Goal: Transaction & Acquisition: Purchase product/service

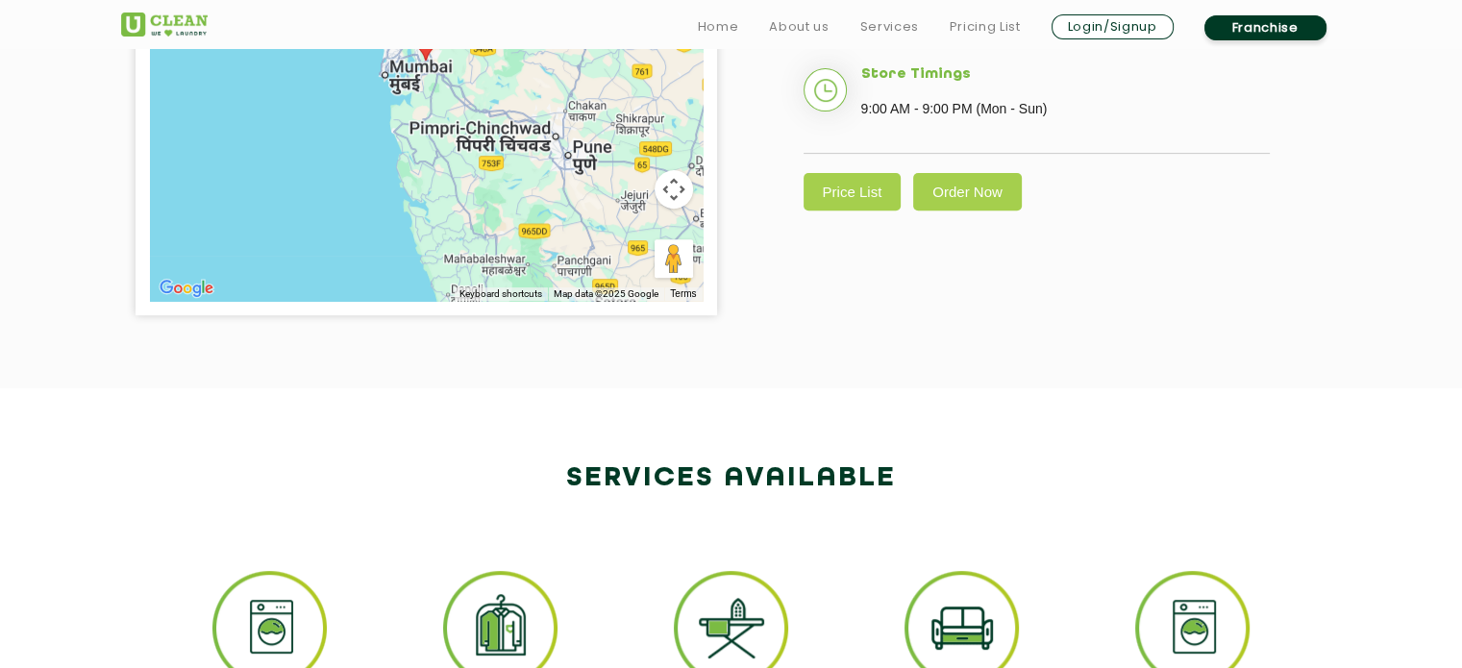
scroll to position [769, 0]
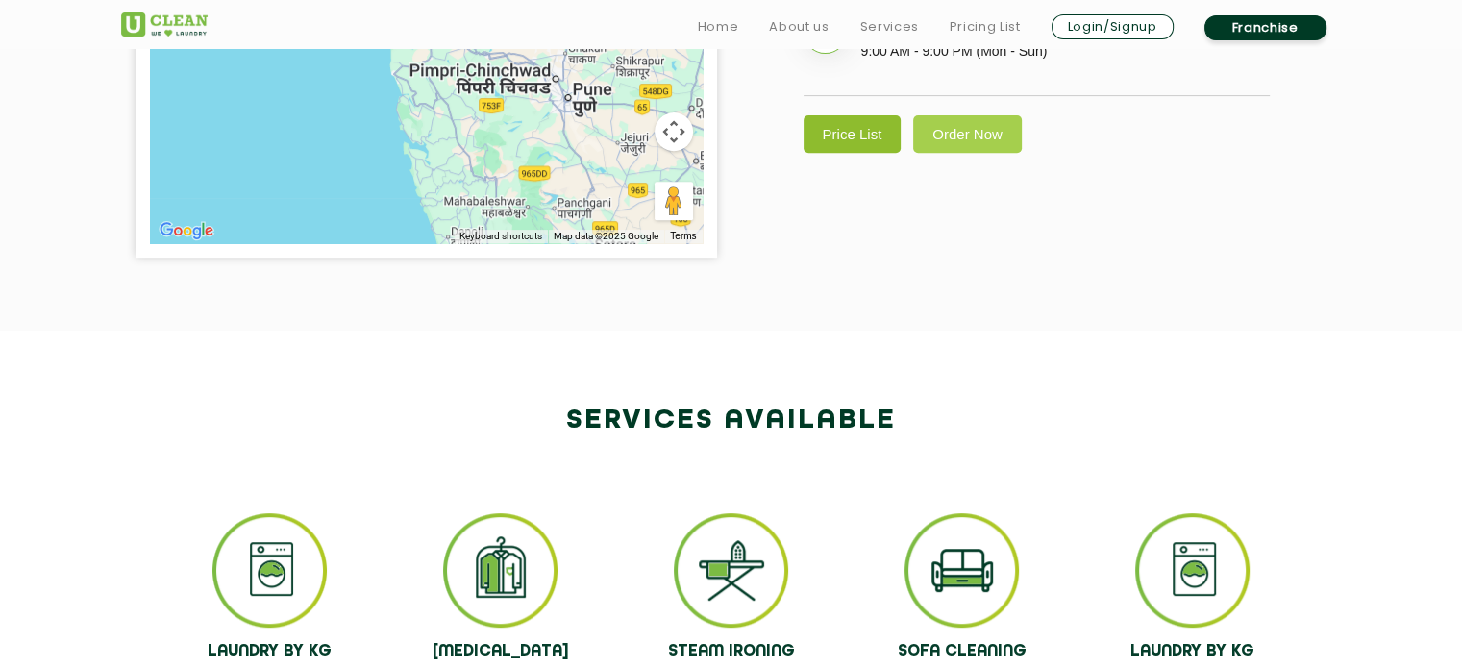
click at [862, 153] on link "Price List" at bounding box center [853, 133] width 98 height 37
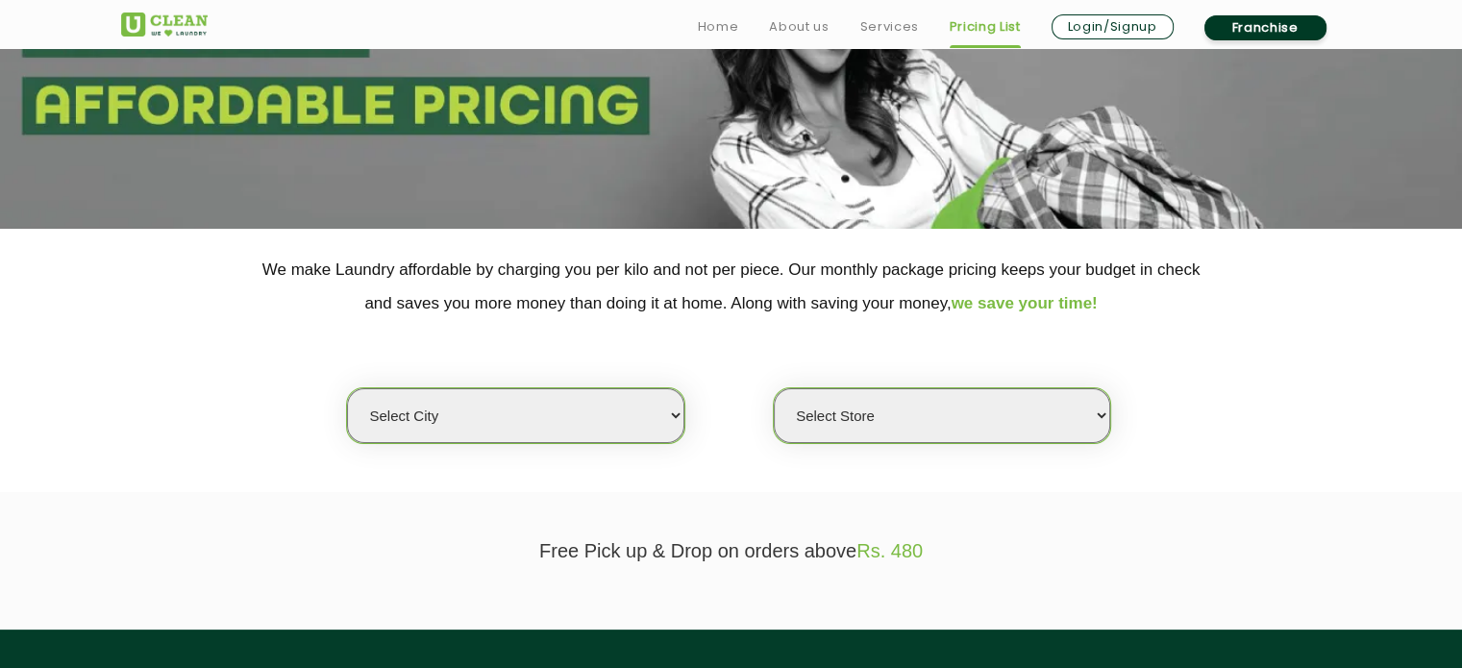
scroll to position [385, 0]
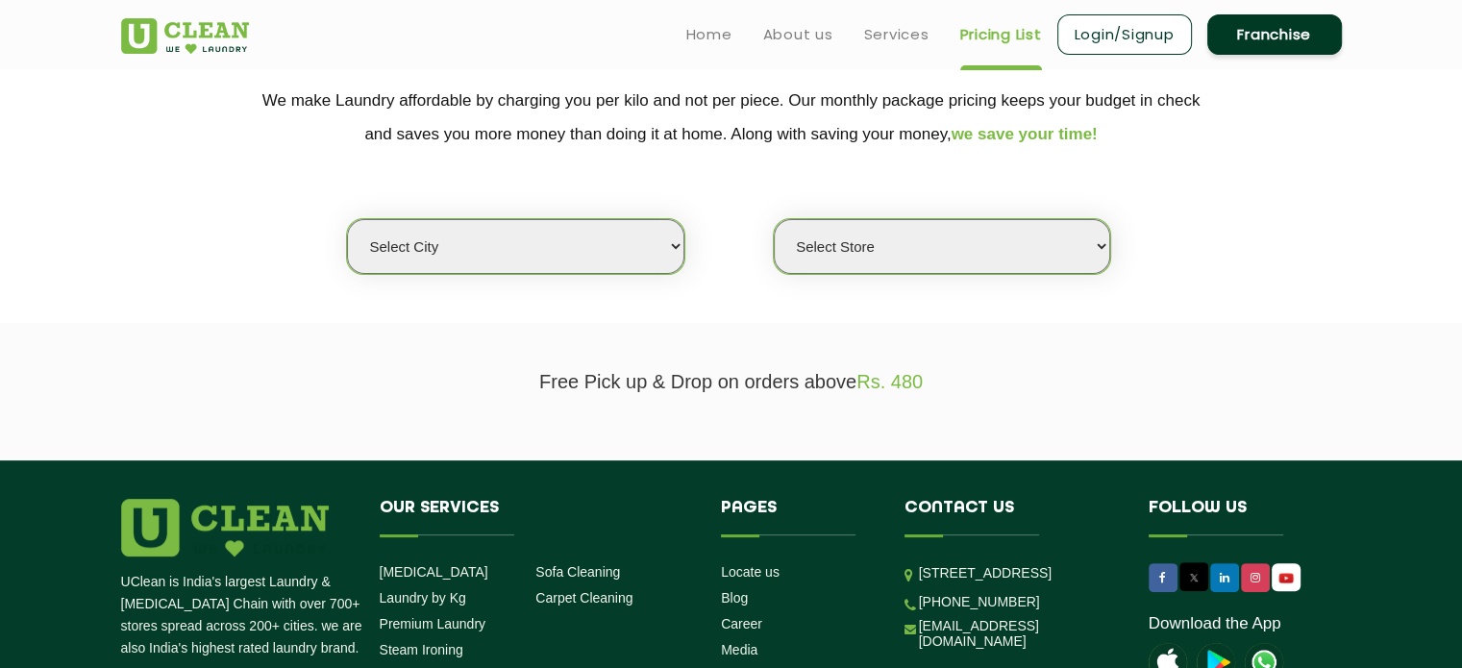
click at [617, 234] on select "Select city [GEOGRAPHIC_DATA] [GEOGRAPHIC_DATA] [GEOGRAPHIC_DATA] [GEOGRAPHIC_D…" at bounding box center [515, 246] width 337 height 55
select select "50"
click at [347, 219] on select "Select city [GEOGRAPHIC_DATA] [GEOGRAPHIC_DATA] [GEOGRAPHIC_DATA] [GEOGRAPHIC_D…" at bounding box center [515, 246] width 337 height 55
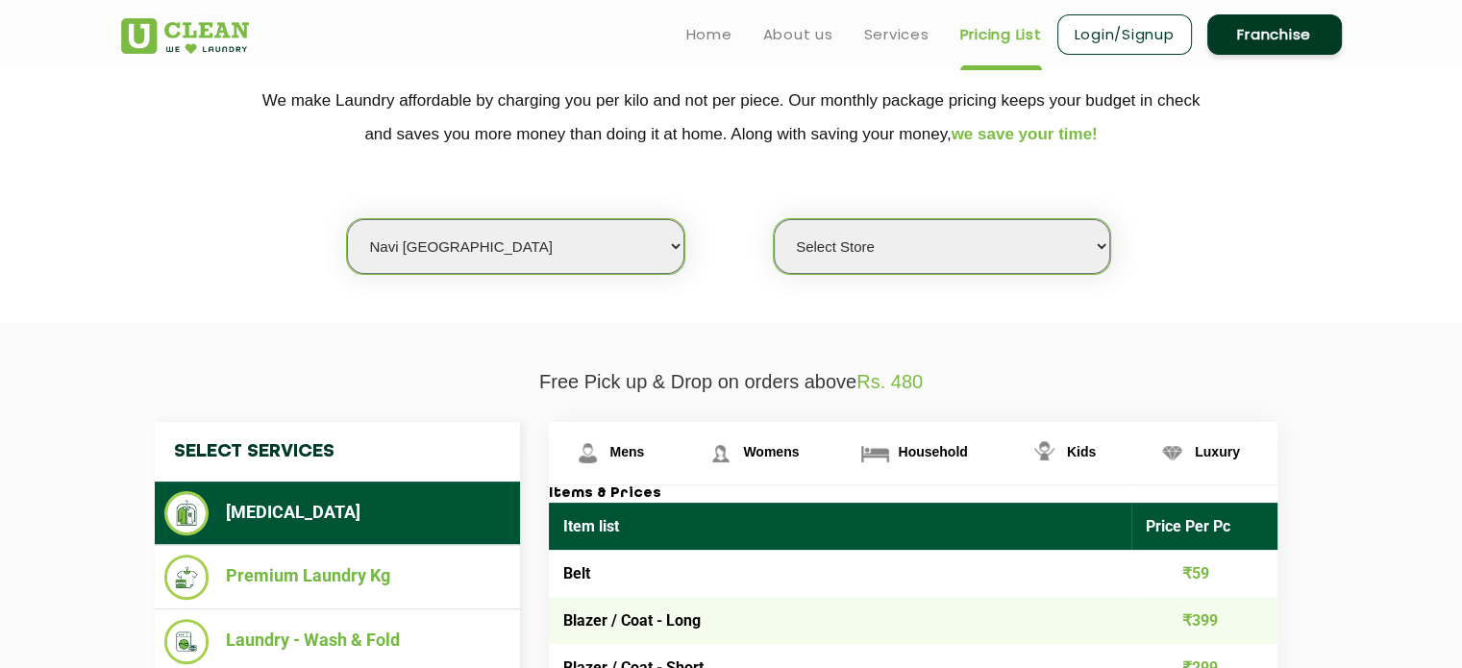
click at [869, 234] on select "Select Store [GEOGRAPHIC_DATA] Sector 8 UClean Sector 44 Seawoods [GEOGRAPHIC_D…" at bounding box center [942, 246] width 337 height 55
select select "276"
click at [774, 219] on select "Select Store [GEOGRAPHIC_DATA] Sector 8 UClean Sector 44 Seawoods [GEOGRAPHIC_D…" at bounding box center [942, 246] width 337 height 55
click at [1027, 234] on select "Select Store [GEOGRAPHIC_DATA] Sector 8 UClean Sector 44 Seawoods [GEOGRAPHIC_D…" at bounding box center [942, 246] width 337 height 55
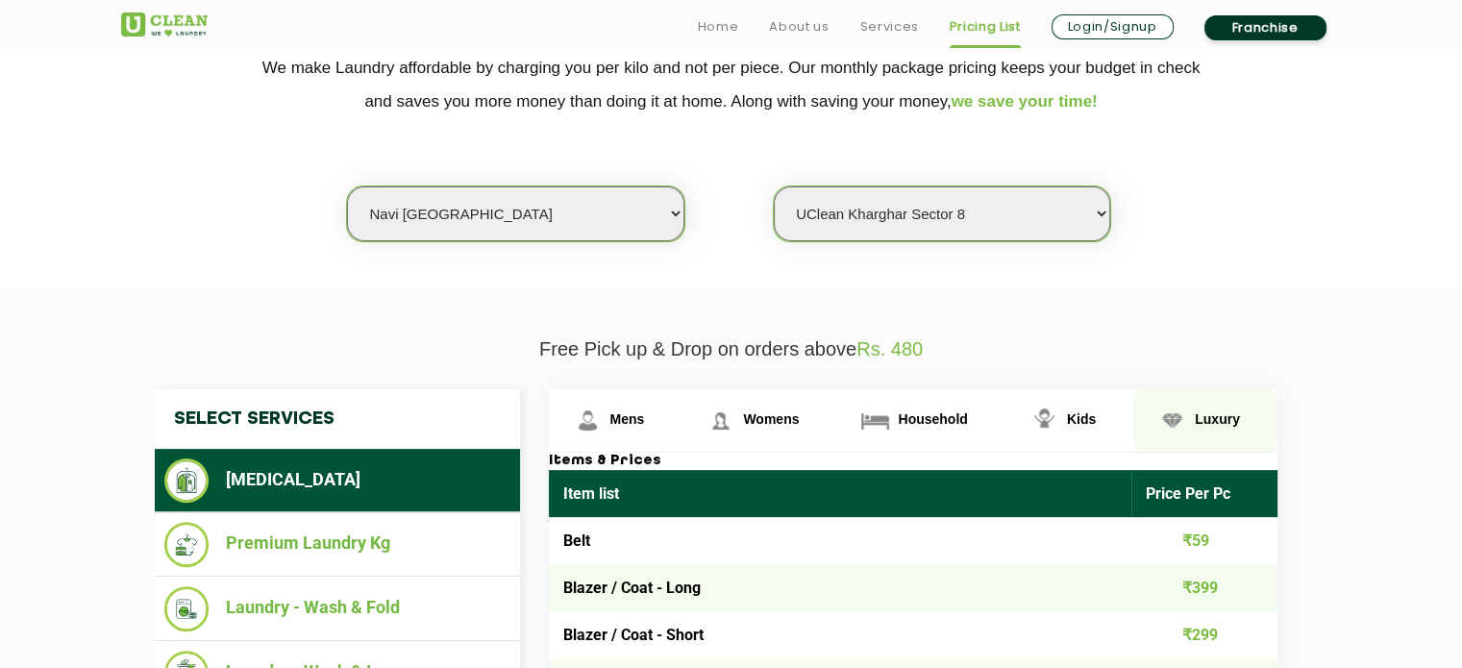
scroll to position [577, 0]
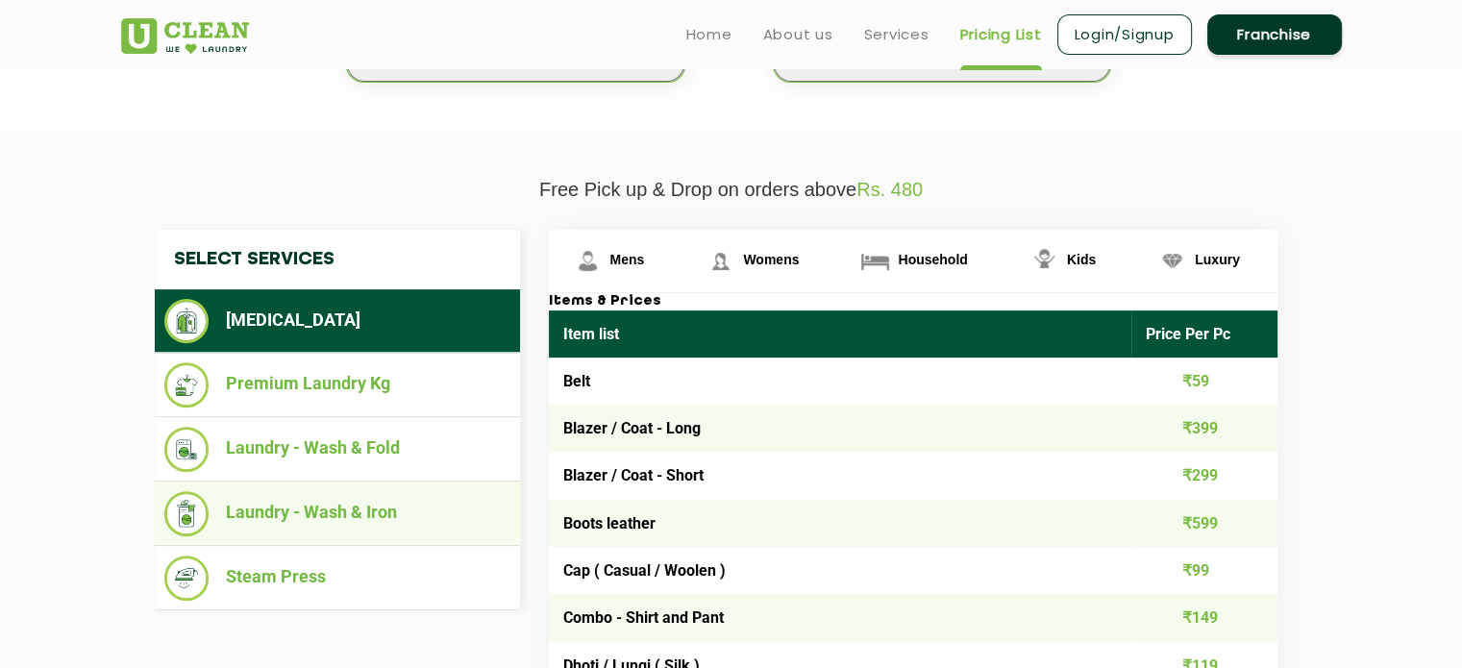
click at [302, 511] on li "Laundry - Wash & Iron" at bounding box center [337, 513] width 346 height 45
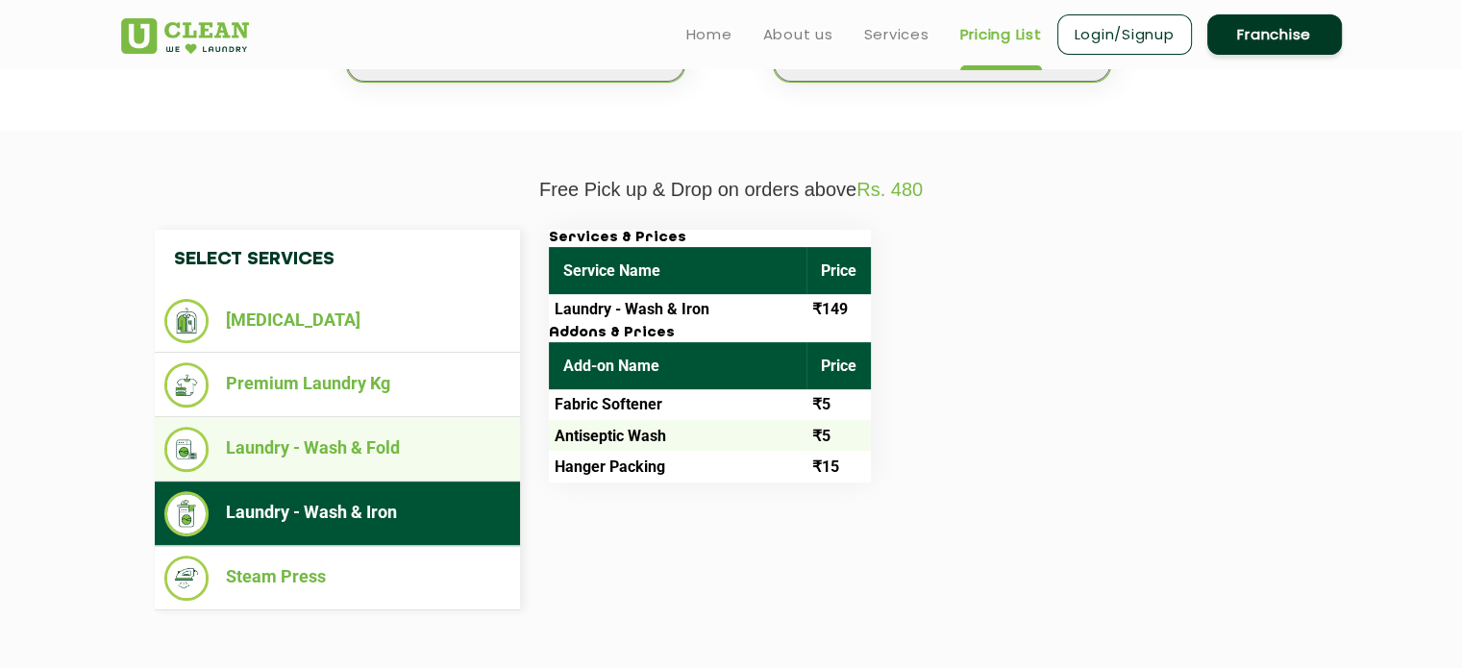
click at [288, 446] on li "Laundry - Wash & Fold" at bounding box center [337, 449] width 346 height 45
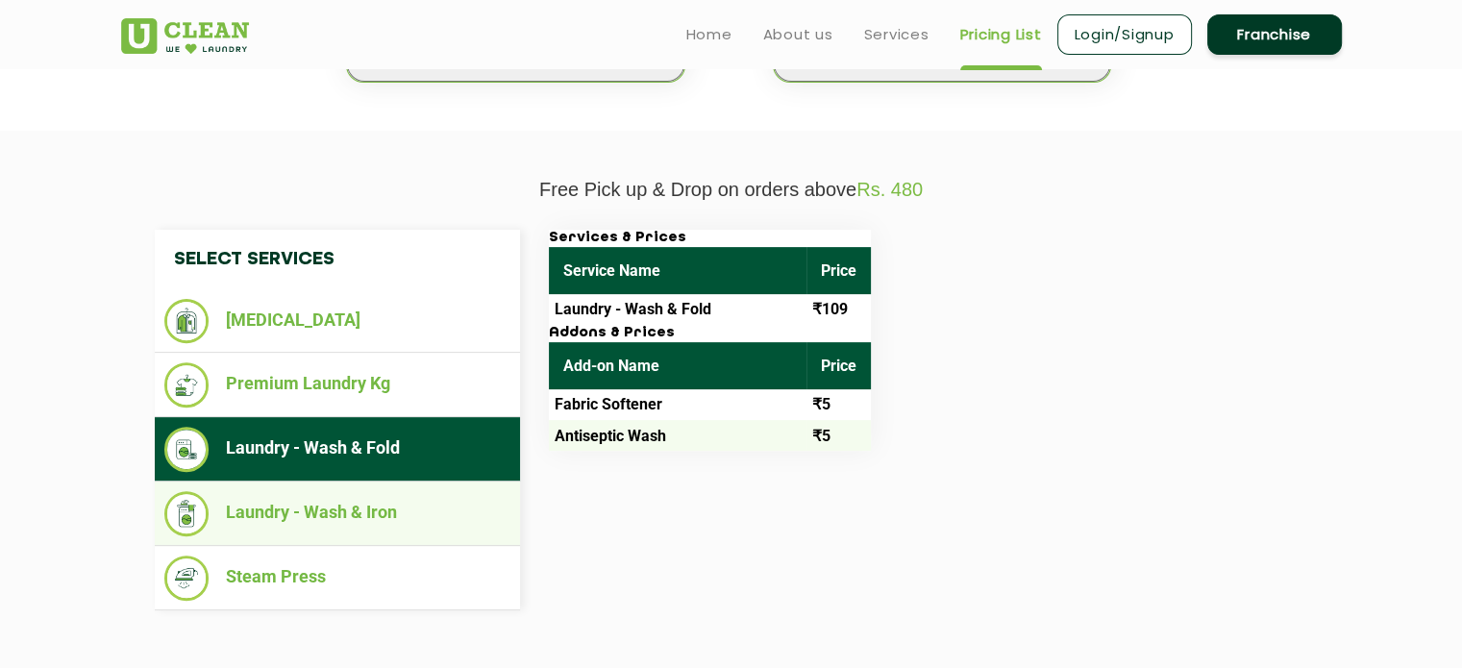
click at [292, 511] on li "Laundry - Wash & Iron" at bounding box center [337, 513] width 346 height 45
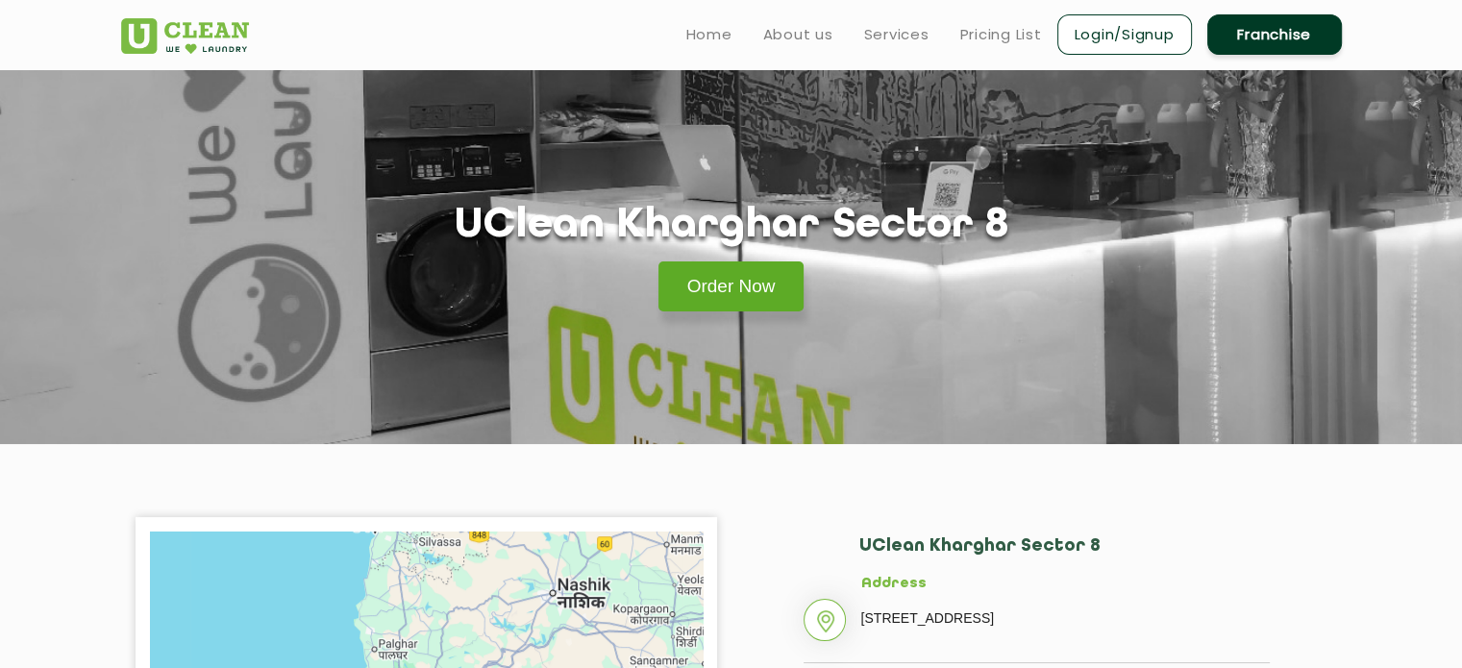
click at [742, 285] on link "Order Now" at bounding box center [732, 287] width 146 height 50
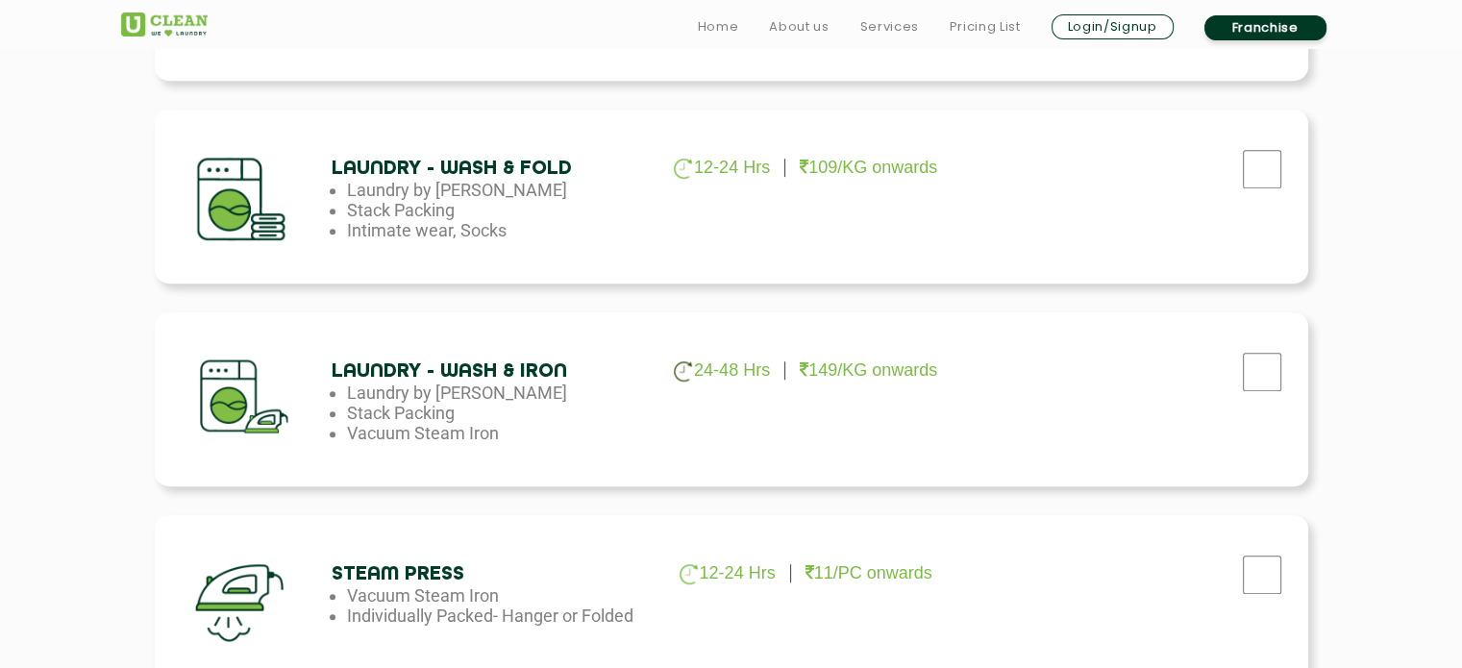
scroll to position [1058, 0]
